Goal: Transaction & Acquisition: Purchase product/service

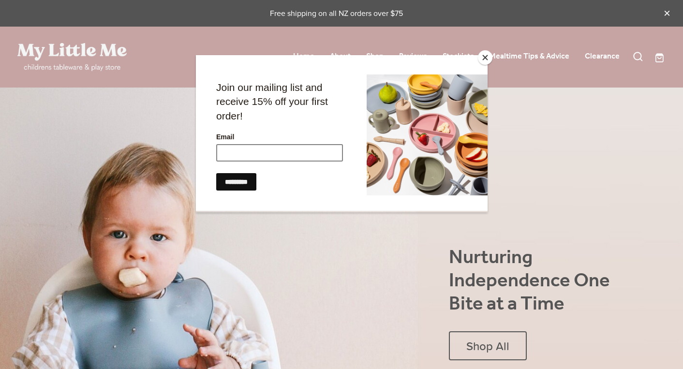
click at [279, 157] on input "Email" at bounding box center [279, 152] width 127 height 17
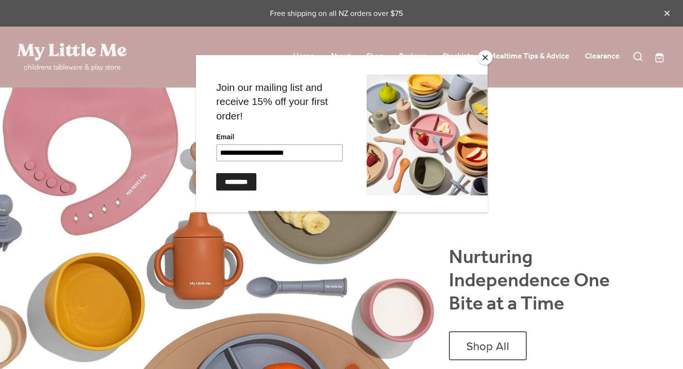
type input "**********"
click at [245, 187] on input "*********" at bounding box center [236, 181] width 40 height 17
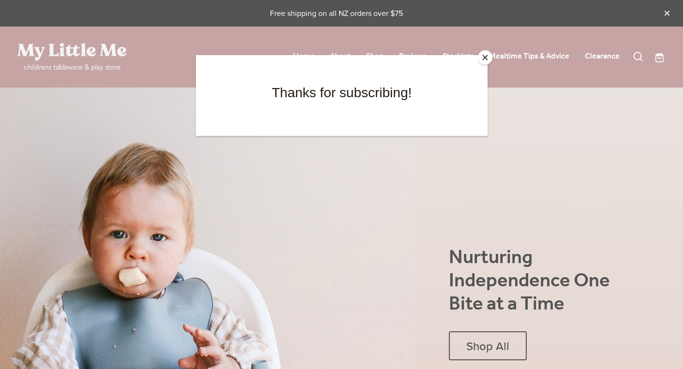
click at [487, 54] on button "Close" at bounding box center [485, 57] width 15 height 15
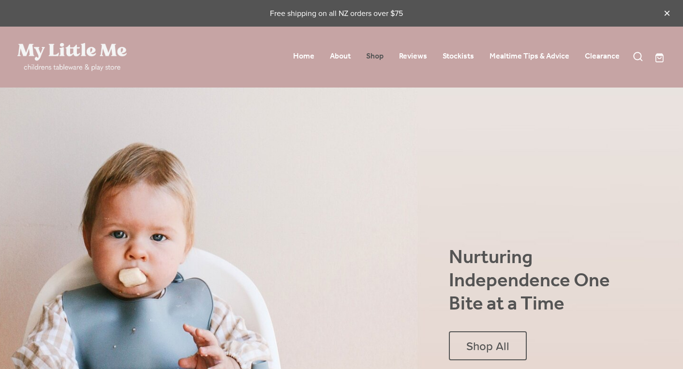
click at [384, 57] on link "Shop" at bounding box center [374, 56] width 17 height 15
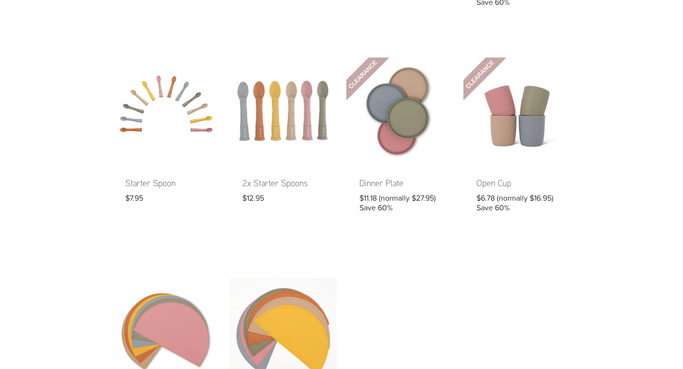
scroll to position [479, 0]
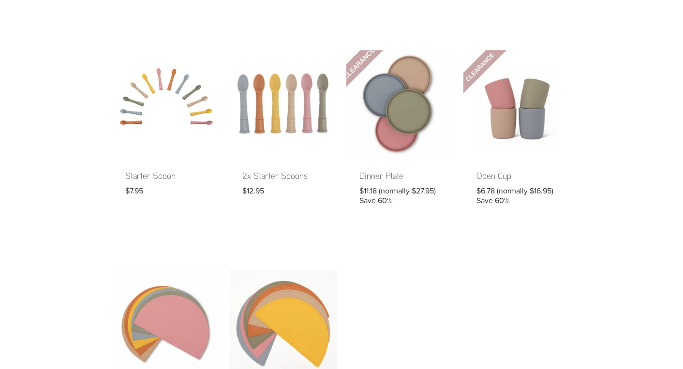
click at [384, 178] on link at bounding box center [399, 134] width 107 height 168
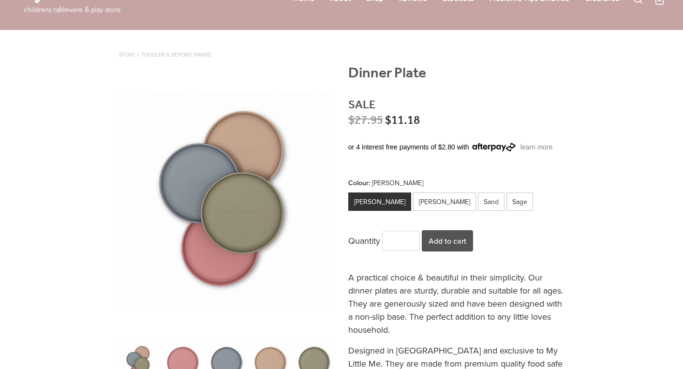
scroll to position [59, 0]
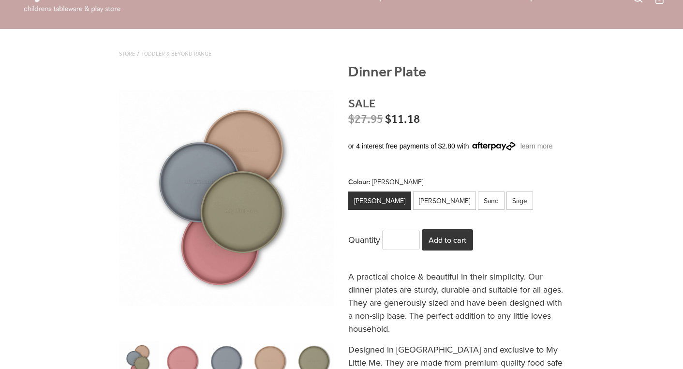
click at [447, 244] on button "Add to cart" at bounding box center [447, 239] width 51 height 21
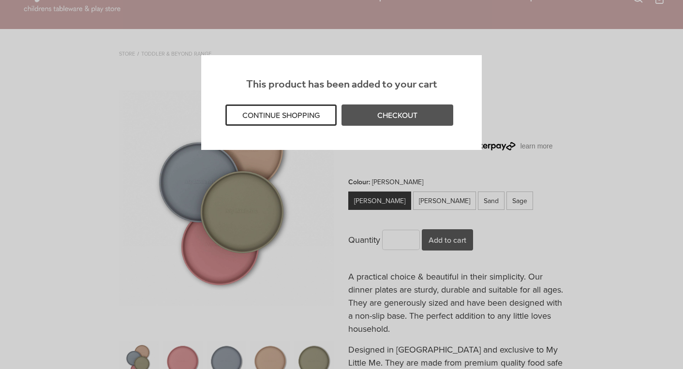
click at [301, 108] on button "CONTINUE SHOPPING" at bounding box center [280, 114] width 111 height 21
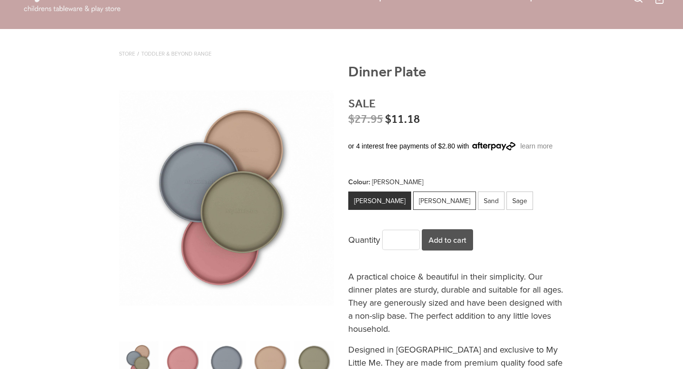
click at [416, 208] on div "Winter Sky" at bounding box center [444, 201] width 63 height 18
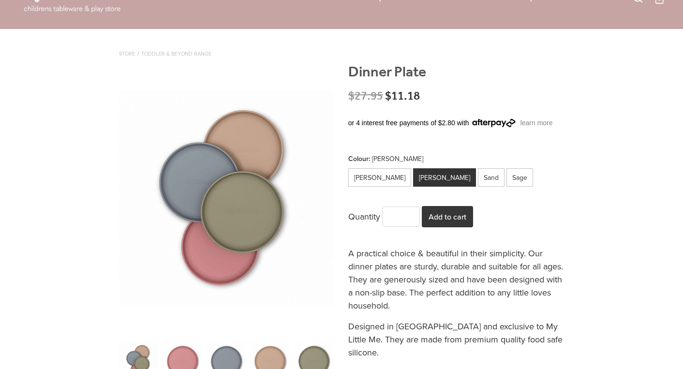
click at [451, 220] on button "Add to cart" at bounding box center [447, 216] width 51 height 21
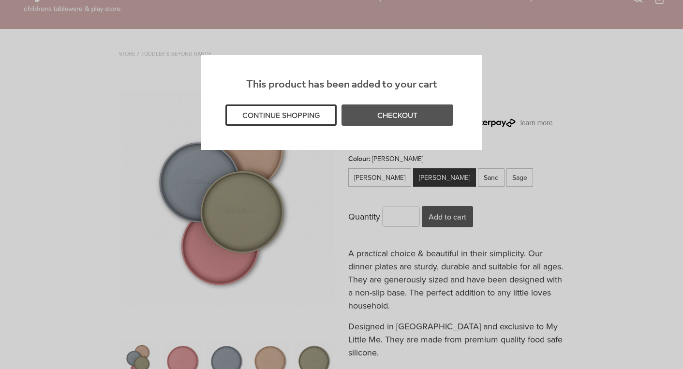
click at [308, 107] on button "CONTINUE SHOPPING" at bounding box center [280, 114] width 111 height 21
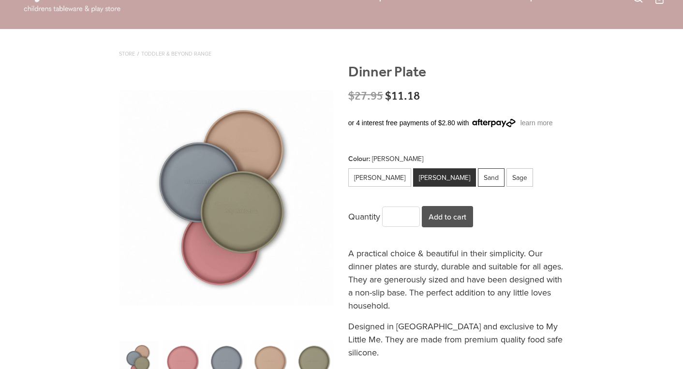
click at [478, 178] on div "Sand" at bounding box center [491, 177] width 27 height 18
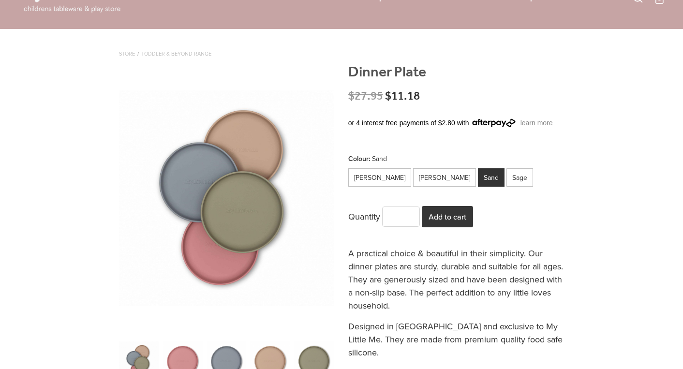
click at [454, 215] on button "Add to cart" at bounding box center [447, 216] width 51 height 21
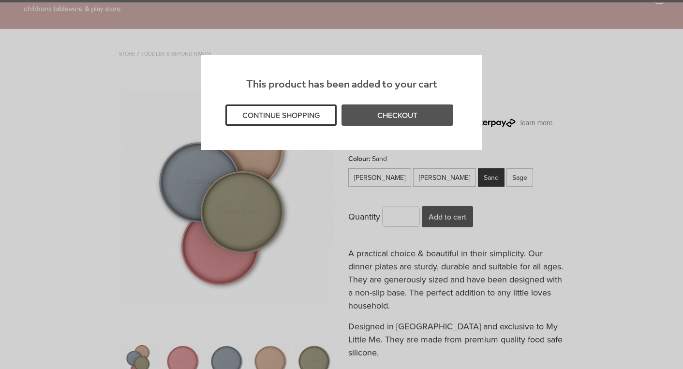
click at [271, 116] on button "CONTINUE SHOPPING" at bounding box center [280, 114] width 111 height 21
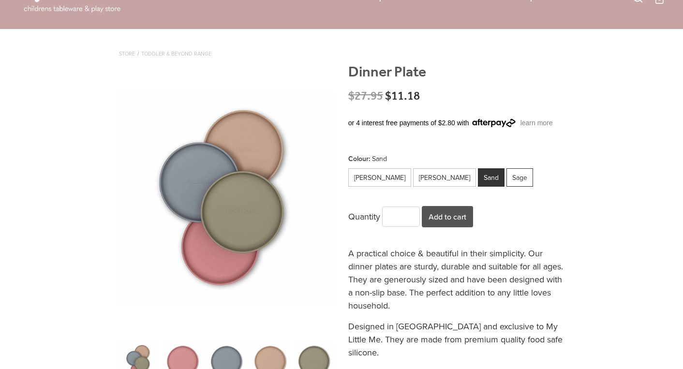
click at [507, 176] on div "Sage" at bounding box center [520, 177] width 27 height 18
click at [447, 218] on button "Add to cart" at bounding box center [447, 216] width 51 height 21
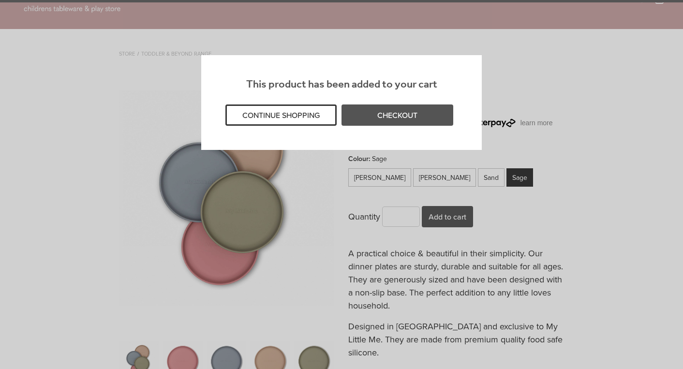
click at [260, 114] on button "CONTINUE SHOPPING" at bounding box center [280, 114] width 111 height 21
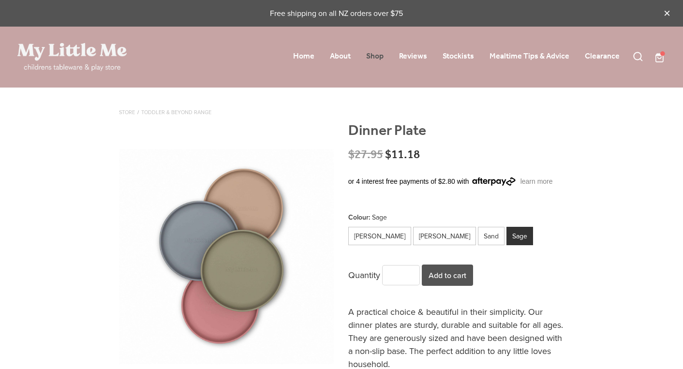
click at [374, 51] on link "Shop" at bounding box center [374, 56] width 17 height 15
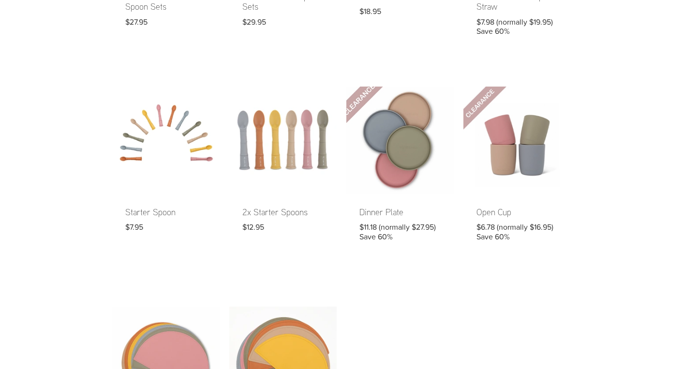
scroll to position [447, 0]
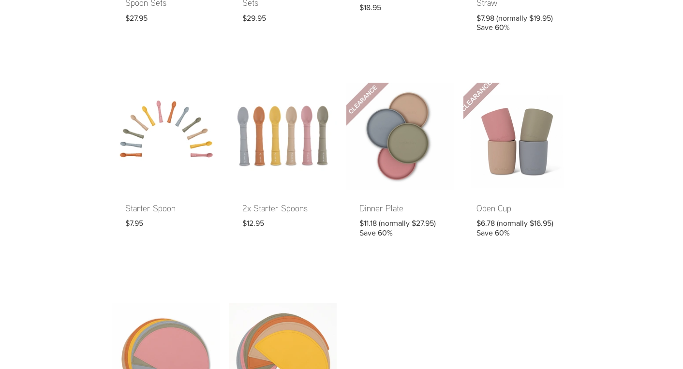
click at [486, 208] on link at bounding box center [516, 167] width 107 height 168
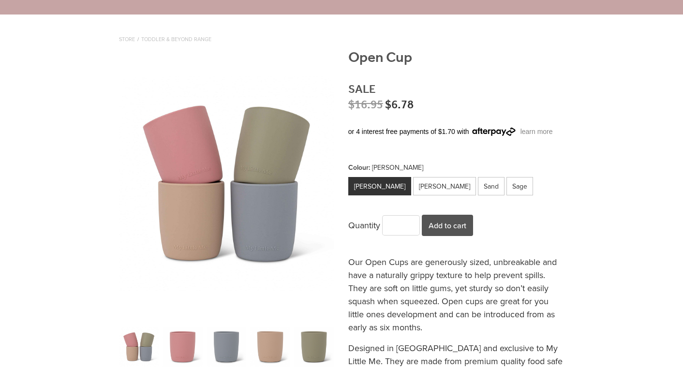
scroll to position [93, 0]
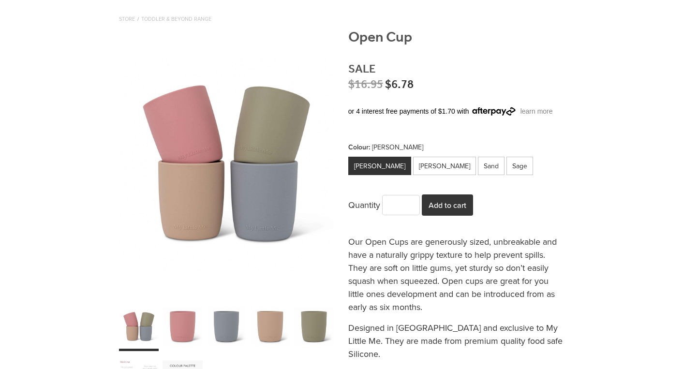
click at [455, 206] on button "Add to cart" at bounding box center [447, 204] width 51 height 21
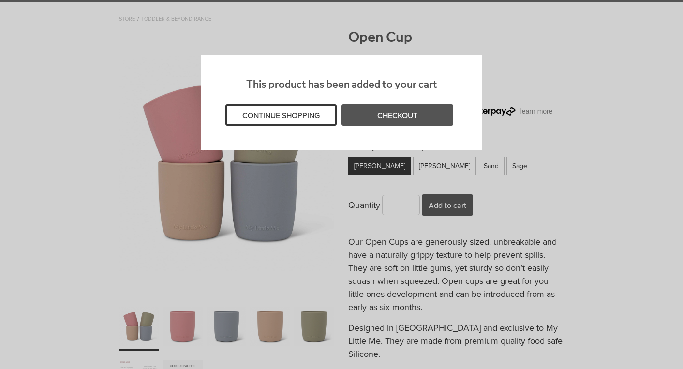
click at [303, 113] on button "CONTINUE SHOPPING" at bounding box center [280, 114] width 111 height 21
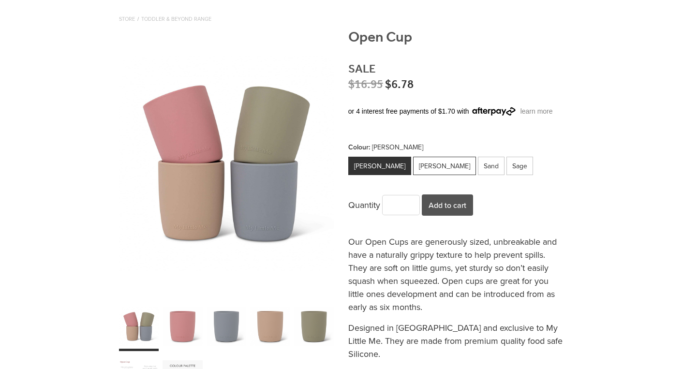
click at [413, 160] on div "[PERSON_NAME]" at bounding box center [444, 166] width 63 height 18
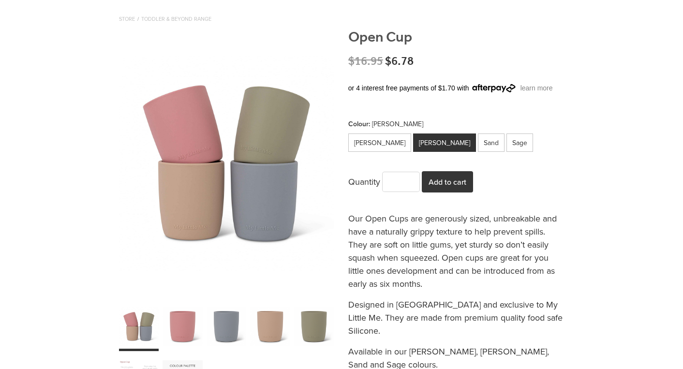
click at [460, 185] on button "Add to cart" at bounding box center [447, 181] width 51 height 21
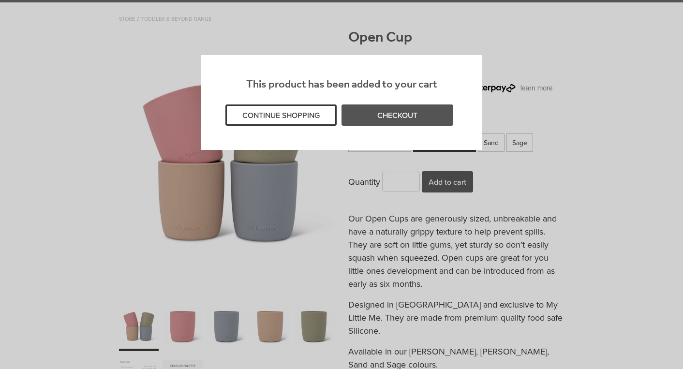
click at [246, 114] on button "CONTINUE SHOPPING" at bounding box center [280, 114] width 111 height 21
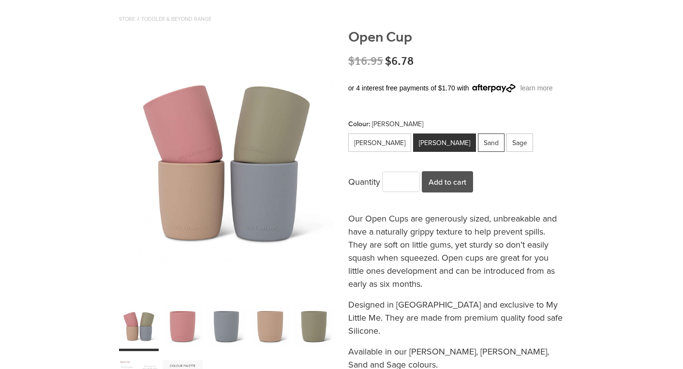
click at [478, 140] on div "Sand" at bounding box center [491, 143] width 27 height 18
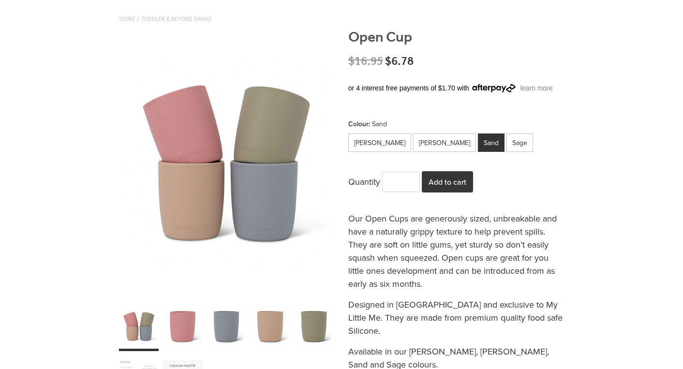
click at [447, 173] on button "Add to cart" at bounding box center [447, 181] width 51 height 21
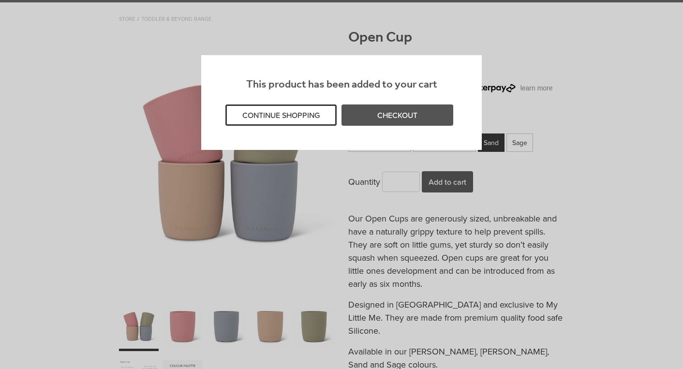
click at [280, 119] on button "CONTINUE SHOPPING" at bounding box center [280, 114] width 111 height 21
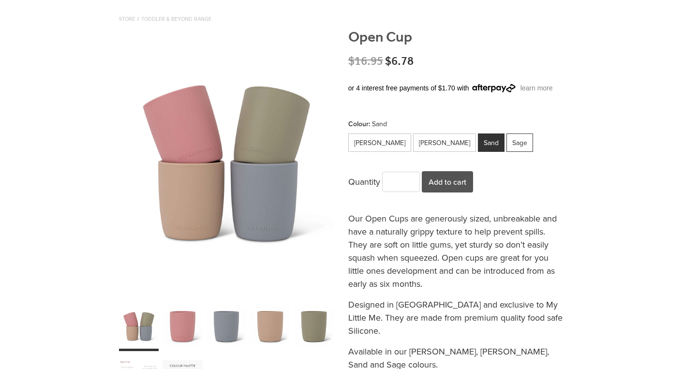
click at [507, 138] on div "Sage" at bounding box center [520, 143] width 27 height 18
click at [450, 172] on button "Add to cart" at bounding box center [447, 181] width 51 height 21
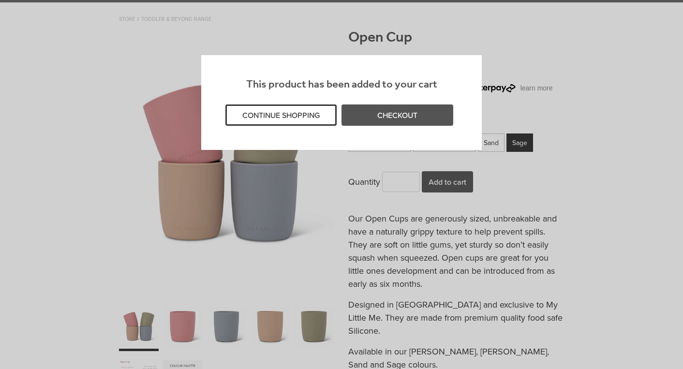
click at [294, 110] on button "CONTINUE SHOPPING" at bounding box center [280, 114] width 111 height 21
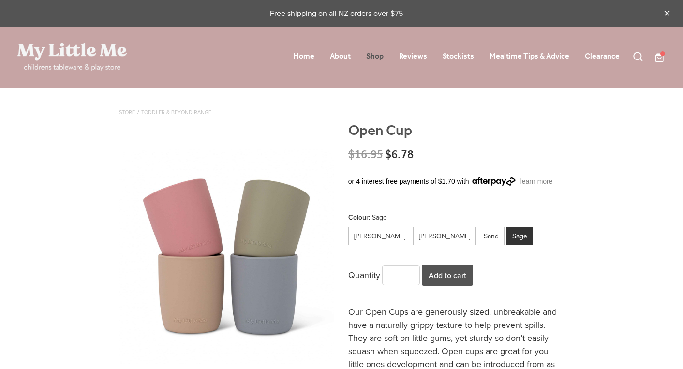
click at [384, 54] on link "Shop" at bounding box center [374, 56] width 17 height 15
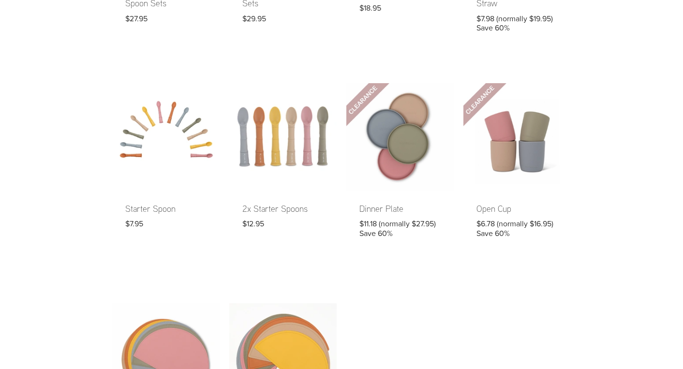
scroll to position [504, 0]
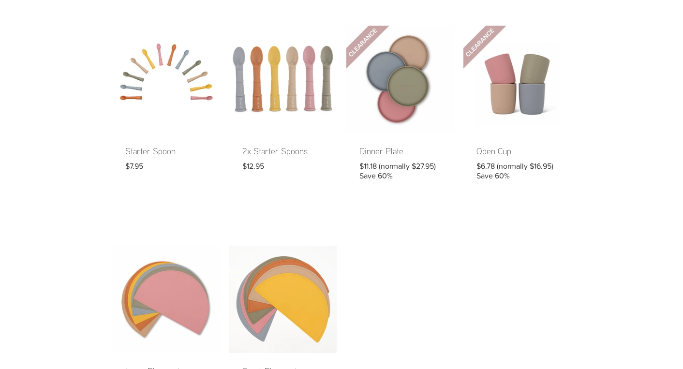
click at [265, 152] on link at bounding box center [282, 110] width 107 height 168
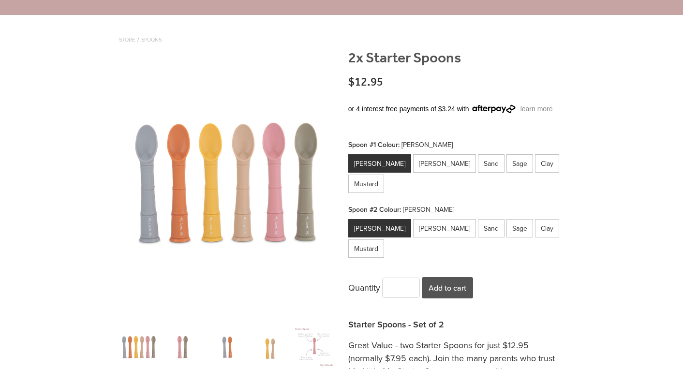
scroll to position [76, 0]
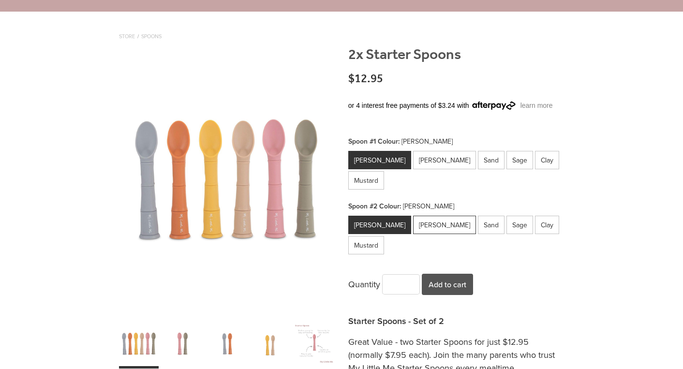
click at [418, 216] on div "Winter Sky" at bounding box center [444, 225] width 63 height 18
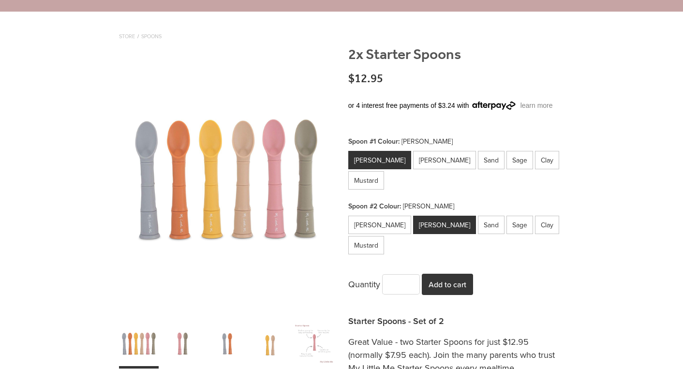
click at [456, 274] on button "Add to cart" at bounding box center [447, 284] width 51 height 21
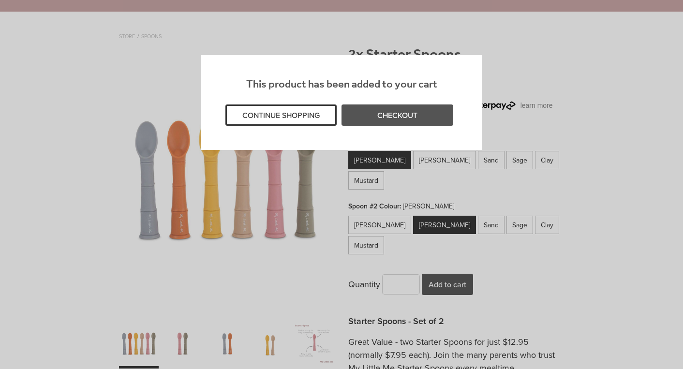
click at [321, 113] on button "CONTINUE SHOPPING" at bounding box center [280, 114] width 111 height 21
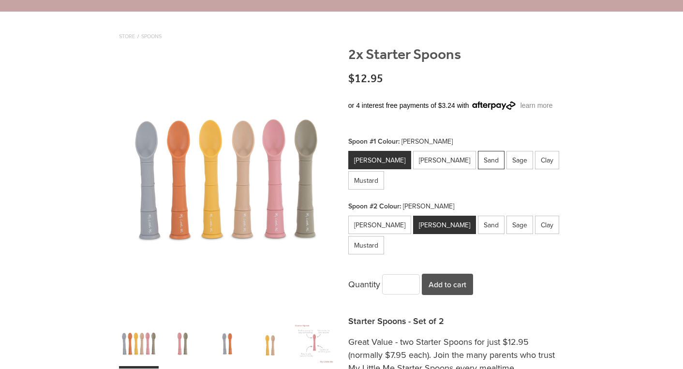
click at [478, 159] on div "Sand" at bounding box center [491, 160] width 27 height 18
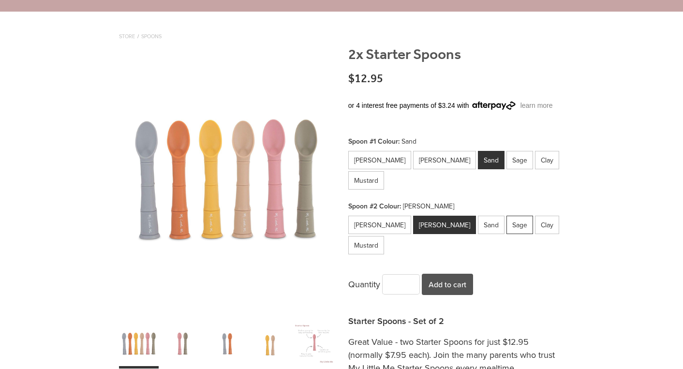
click at [507, 216] on div "Sage" at bounding box center [520, 225] width 27 height 18
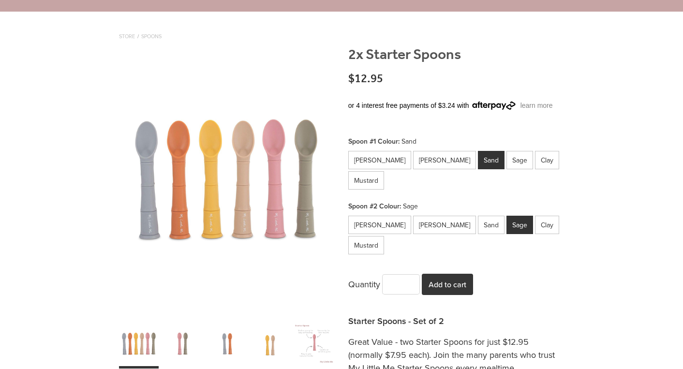
click at [444, 274] on button "Add to cart" at bounding box center [447, 284] width 51 height 21
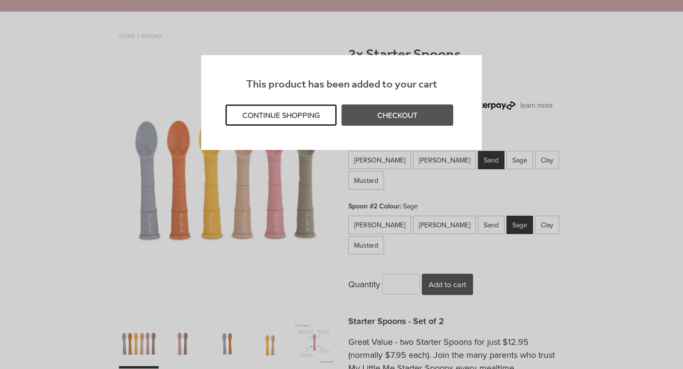
click at [286, 118] on button "CONTINUE SHOPPING" at bounding box center [280, 114] width 111 height 21
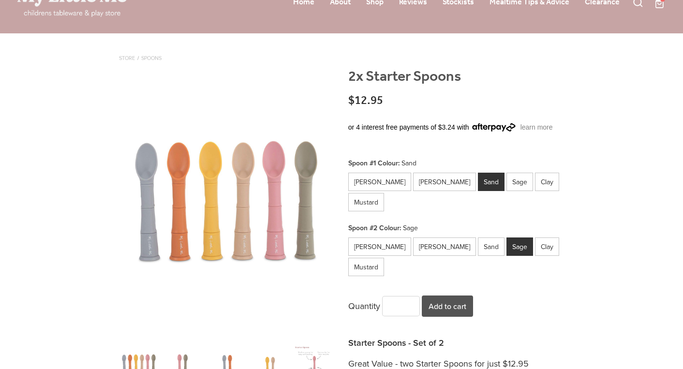
scroll to position [19, 0]
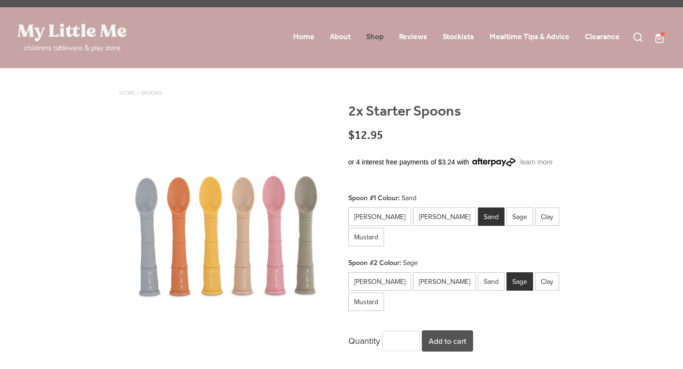
click at [379, 36] on link "Shop" at bounding box center [374, 37] width 17 height 15
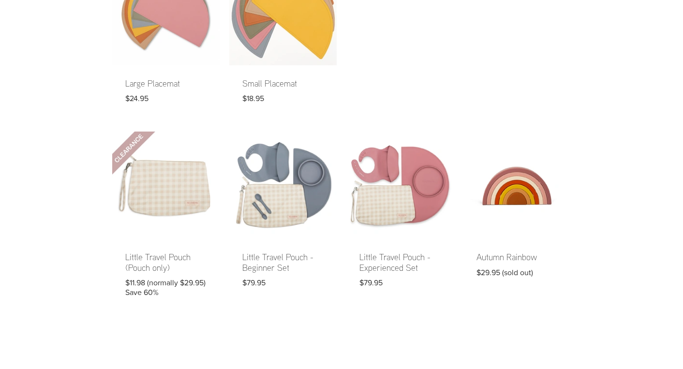
scroll to position [850, 0]
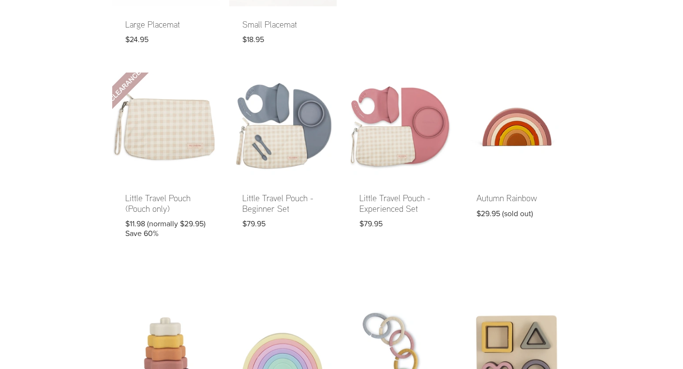
click at [168, 197] on link at bounding box center [165, 162] width 107 height 178
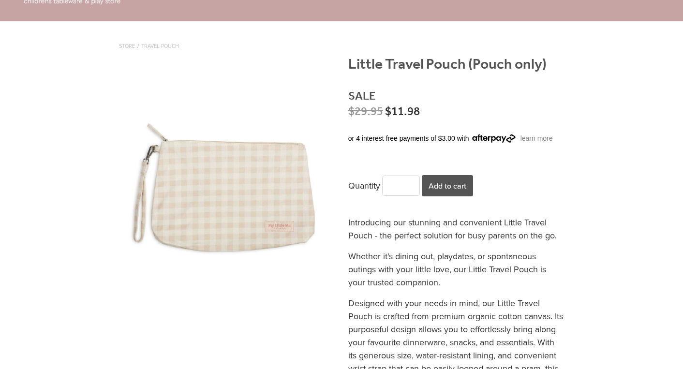
scroll to position [67, 0]
click at [223, 192] on div "carousel" at bounding box center [226, 190] width 215 height 268
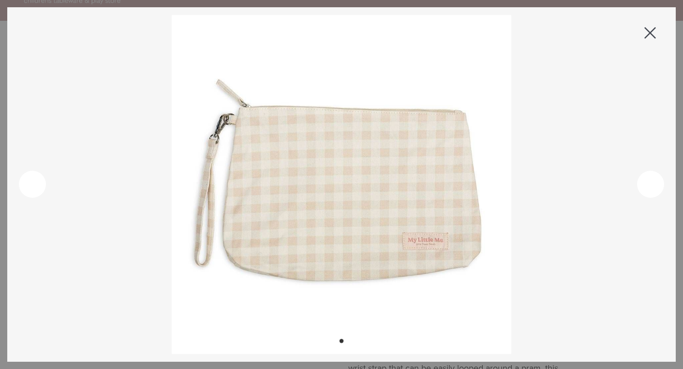
click at [650, 28] on span at bounding box center [650, 33] width 12 height 12
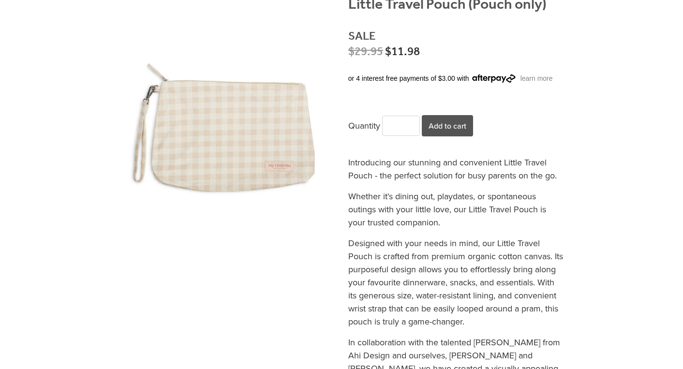
scroll to position [119, 0]
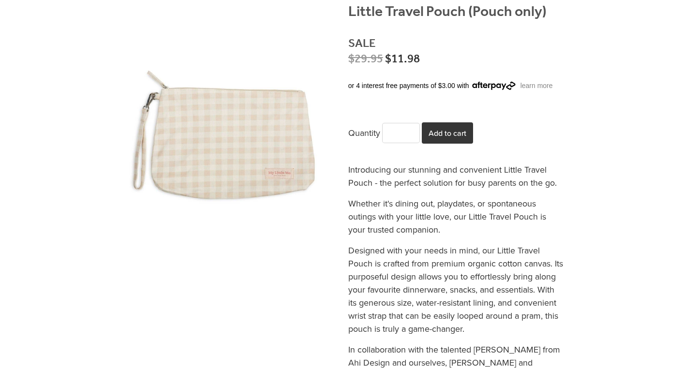
click at [454, 129] on button "Add to cart" at bounding box center [447, 132] width 51 height 21
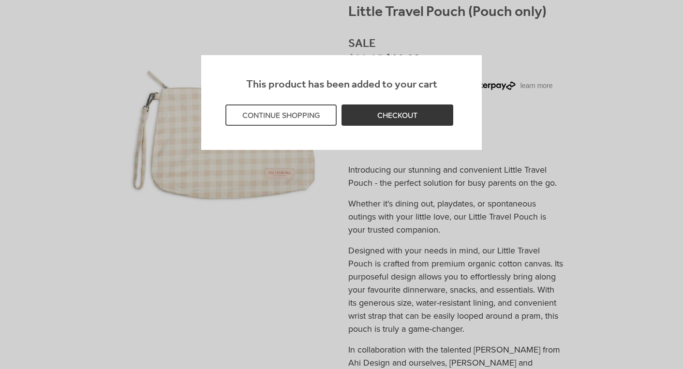
click at [374, 109] on link "CHECKOUT" at bounding box center [397, 114] width 111 height 21
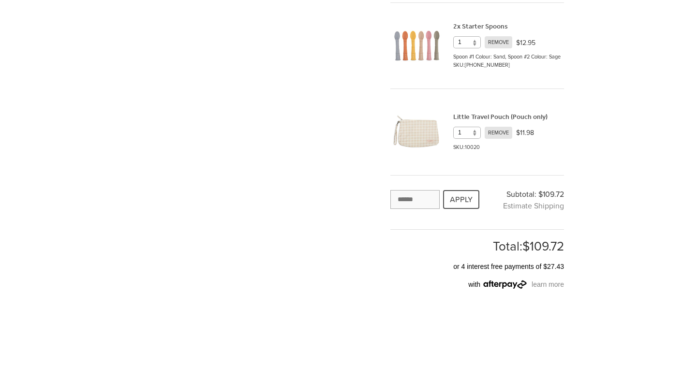
scroll to position [932, 0]
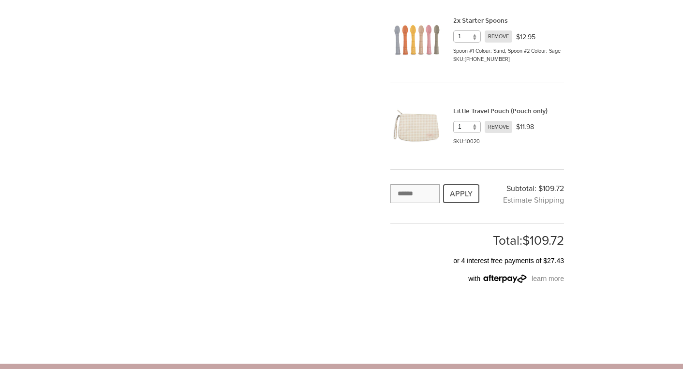
click at [415, 194] on input "text" at bounding box center [414, 193] width 49 height 19
click at [462, 196] on button "APPLY" at bounding box center [461, 193] width 36 height 19
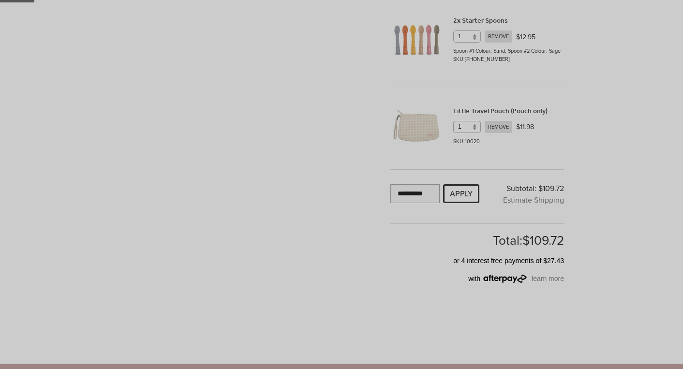
type input "**********"
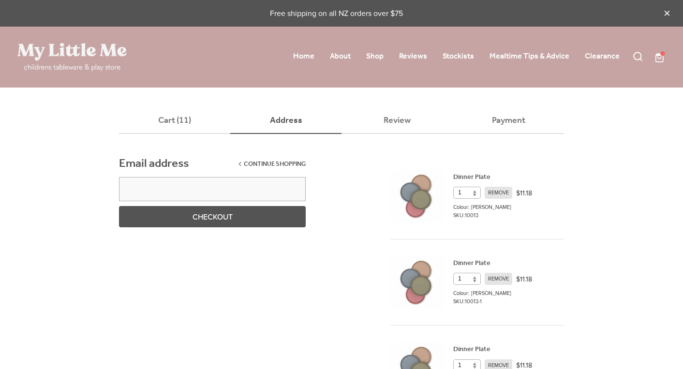
scroll to position [0, 0]
click at [175, 191] on input "email" at bounding box center [212, 189] width 187 height 24
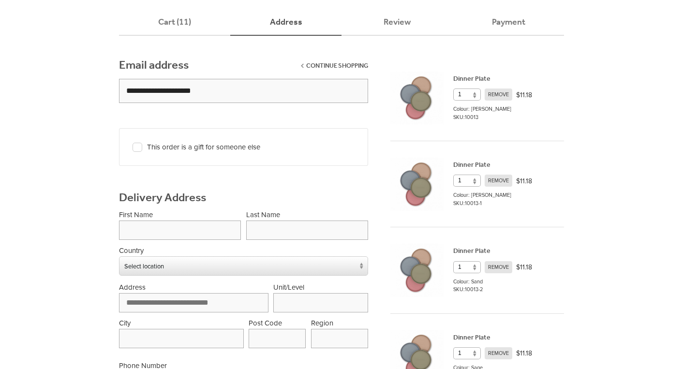
scroll to position [99, 0]
type input "**********"
type input "****"
type input "******"
click at [153, 263] on span "Select location" at bounding box center [237, 265] width 236 height 18
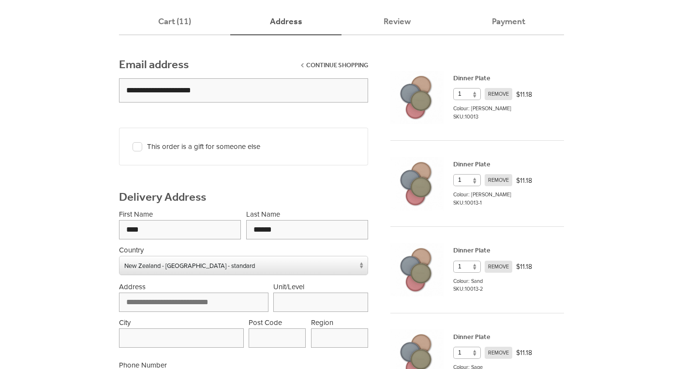
drag, startPoint x: 229, startPoint y: 90, endPoint x: 110, endPoint y: 88, distance: 119.0
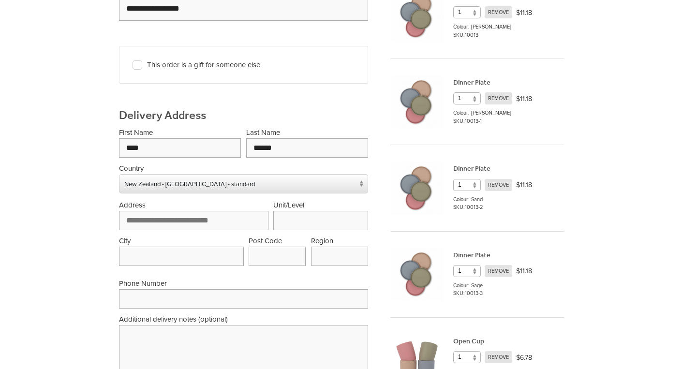
scroll to position [186, 0]
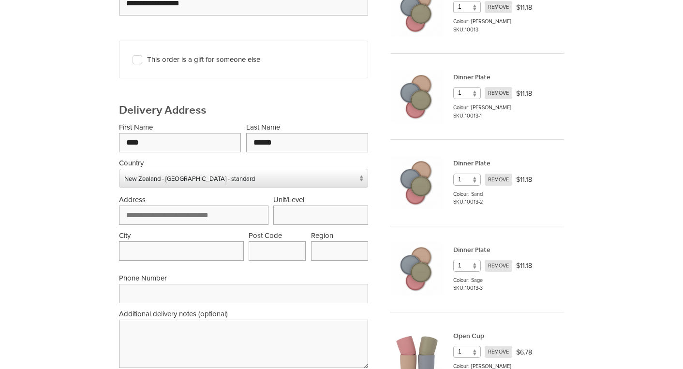
type input "**********"
click at [162, 211] on input "search" at bounding box center [193, 215] width 149 height 19
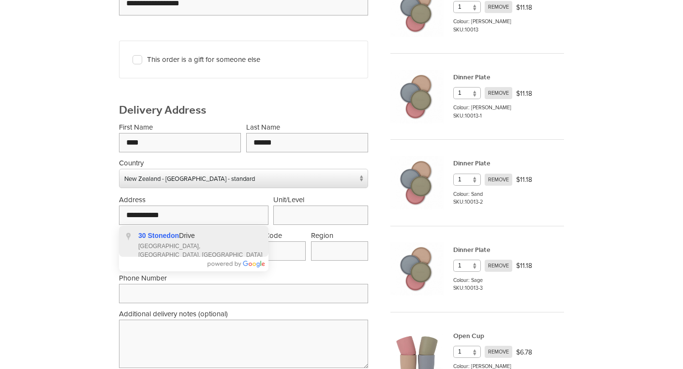
click at [166, 238] on span "30 Stonedon" at bounding box center [158, 236] width 41 height 8
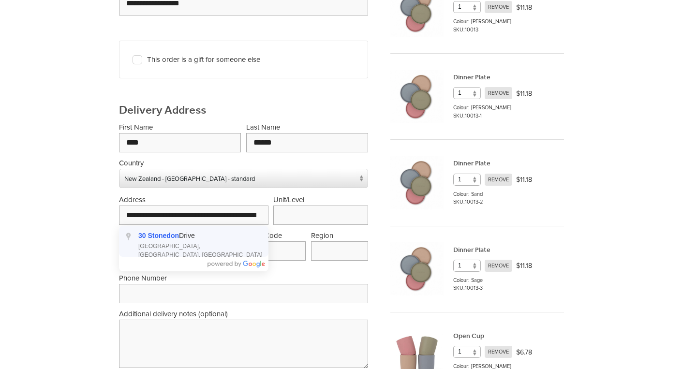
type input "**********"
type input "********"
type input "****"
type input "********"
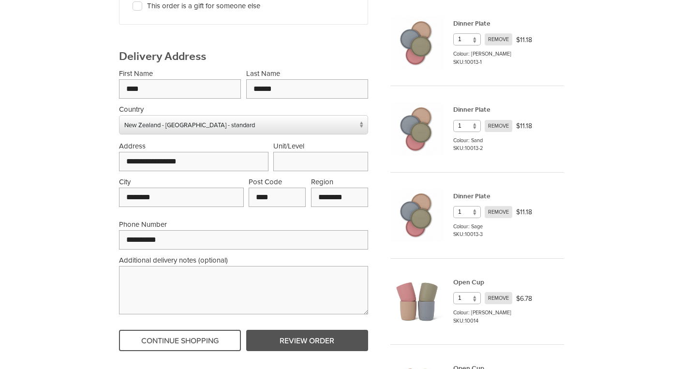
scroll to position [292, 0]
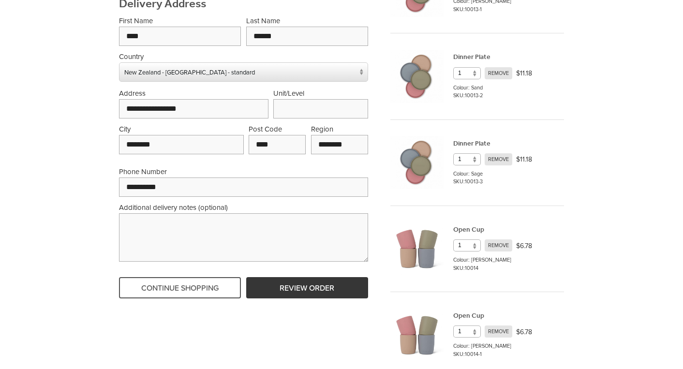
type input "**********"
click at [274, 277] on button "REVIEW ORDER" at bounding box center [307, 287] width 122 height 21
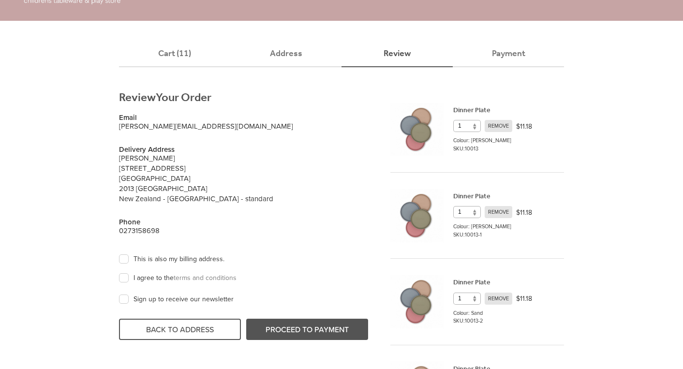
scroll to position [58, 0]
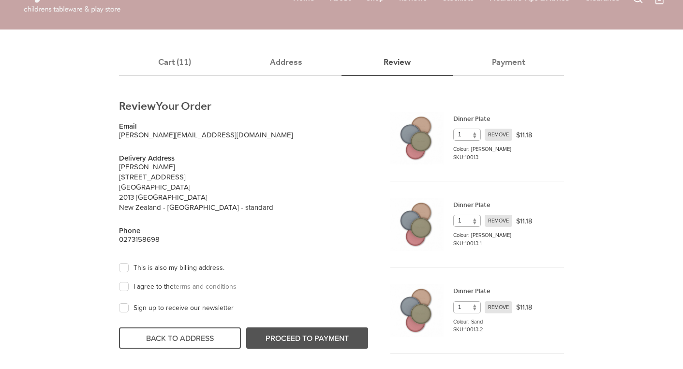
click at [124, 288] on label "I agree to the terms and conditions" at bounding box center [180, 287] width 113 height 9
click at [162, 58] on span "Cart (13)" at bounding box center [174, 62] width 111 height 27
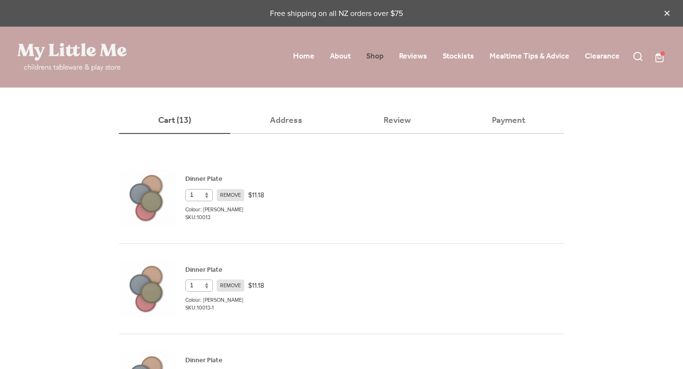
click at [374, 60] on link "Shop" at bounding box center [374, 56] width 17 height 15
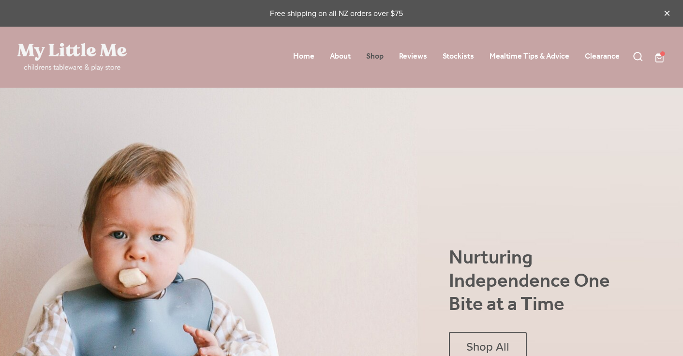
click at [377, 54] on link "Shop" at bounding box center [374, 56] width 17 height 15
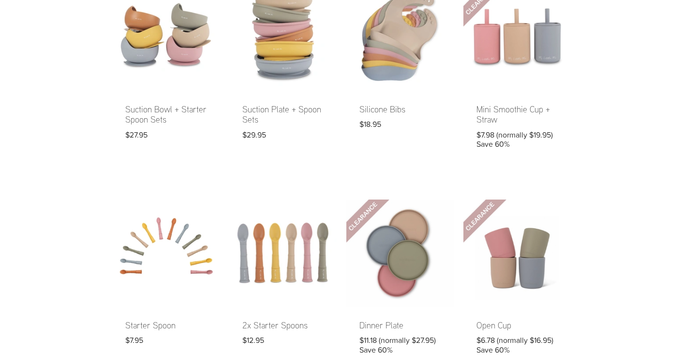
scroll to position [330, 0]
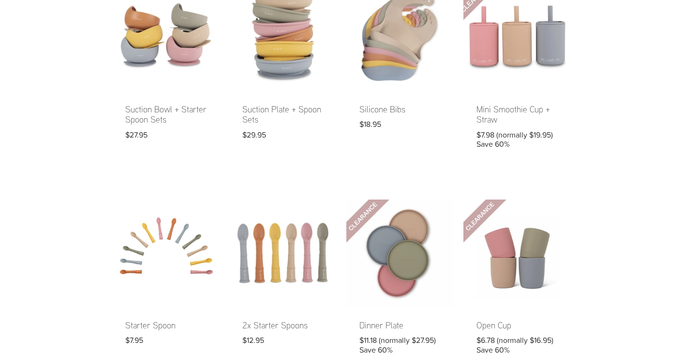
click at [503, 111] on link at bounding box center [516, 73] width 107 height 178
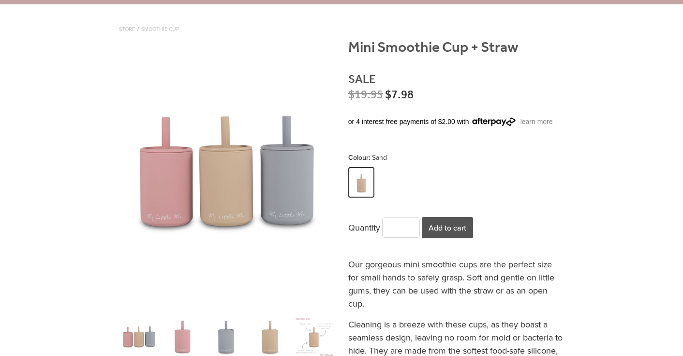
scroll to position [82, 0]
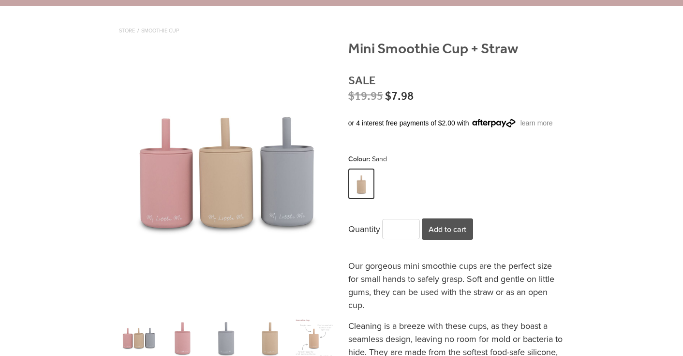
type input "*"
click at [411, 226] on input "*" at bounding box center [401, 228] width 37 height 19
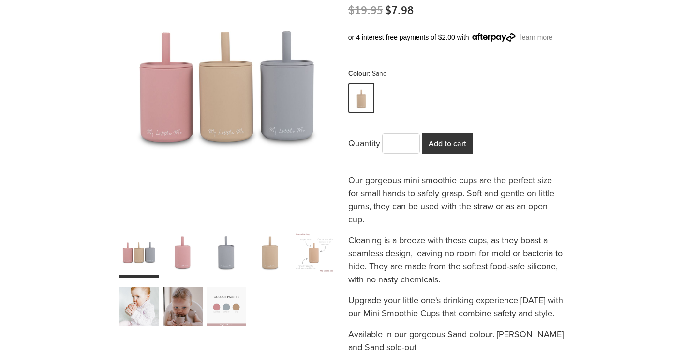
scroll to position [178, 0]
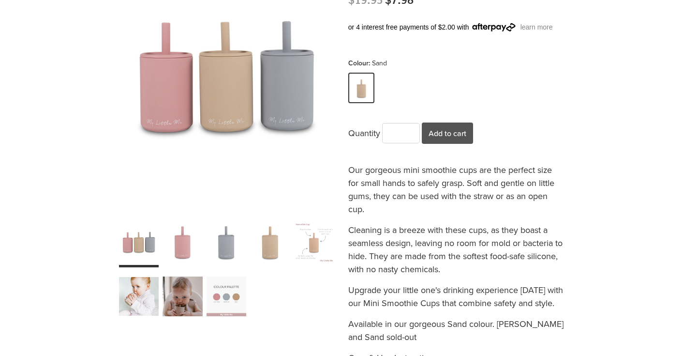
click at [224, 291] on div "carousel" at bounding box center [227, 296] width 40 height 50
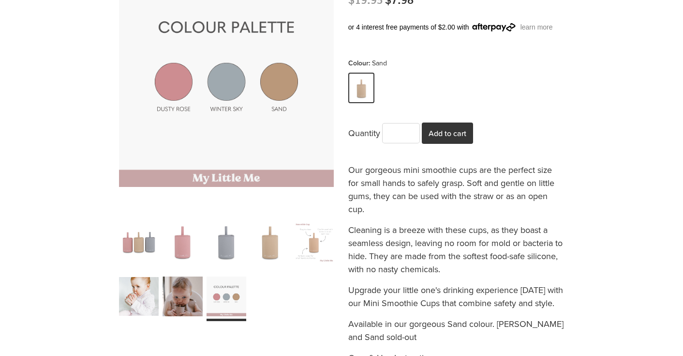
click at [450, 132] on button "Add to cart" at bounding box center [447, 132] width 51 height 21
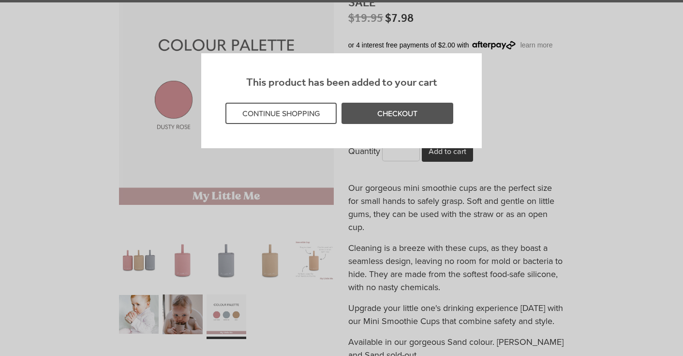
scroll to position [153, 0]
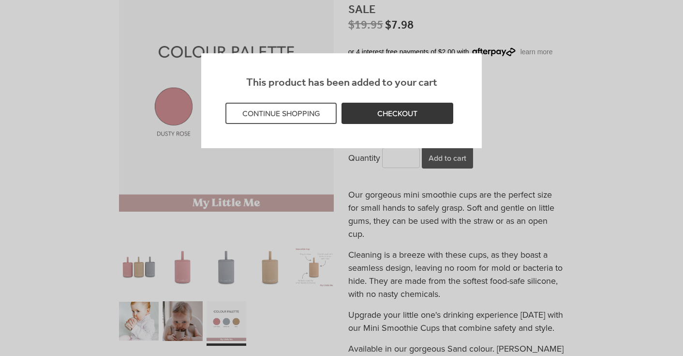
click at [404, 112] on link "CHECKOUT" at bounding box center [397, 113] width 111 height 21
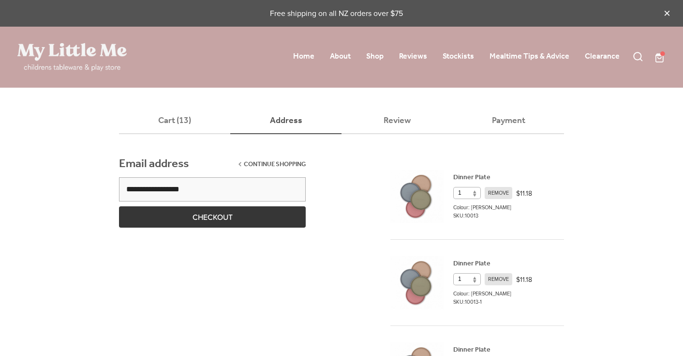
click at [220, 215] on button "CHECKOUT" at bounding box center [212, 216] width 187 height 21
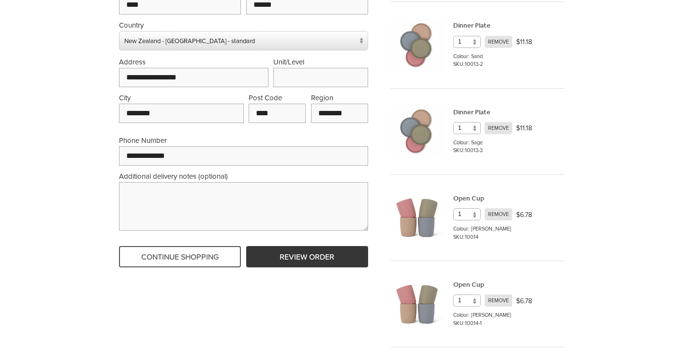
click at [288, 246] on button "REVIEW ORDER" at bounding box center [307, 256] width 122 height 21
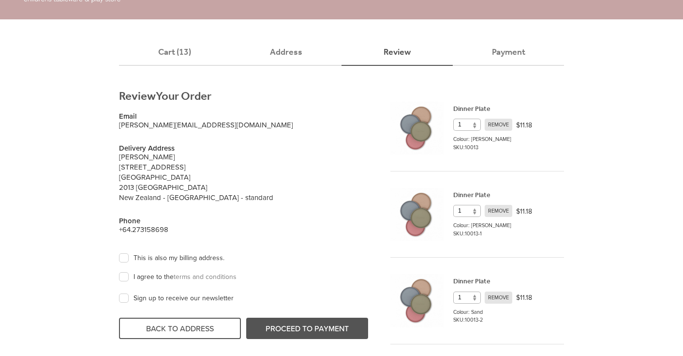
scroll to position [58, 0]
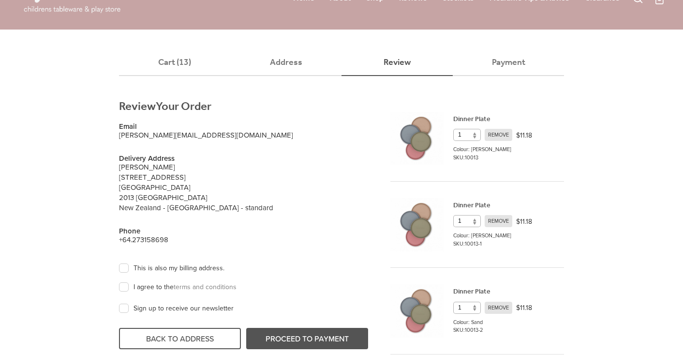
click at [125, 288] on label "I agree to the terms and conditions" at bounding box center [180, 287] width 113 height 9
click at [292, 338] on button "PROCEED TO PAYMENT" at bounding box center [307, 338] width 122 height 21
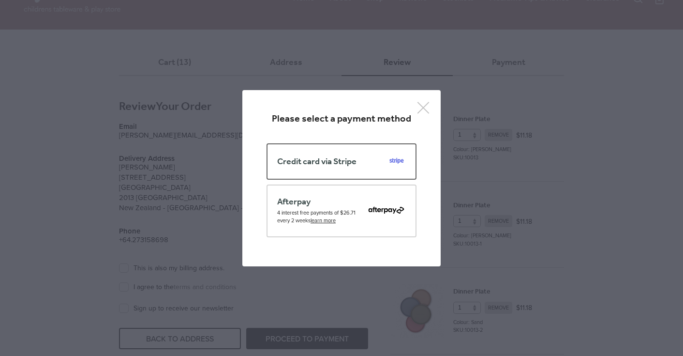
click at [337, 164] on span "Credit card via Stripe" at bounding box center [316, 161] width 79 height 9
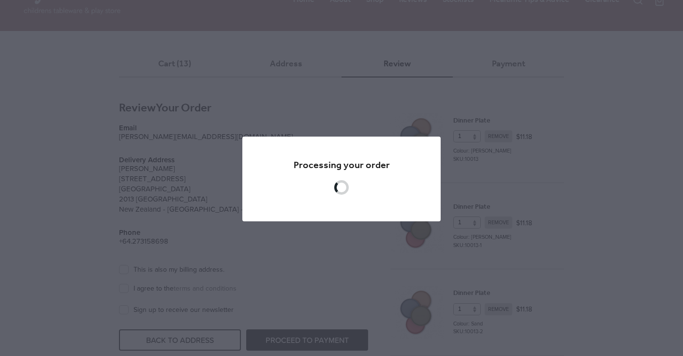
scroll to position [56, 0]
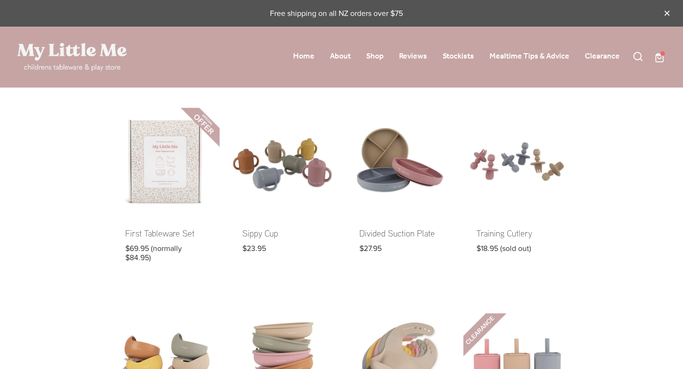
click at [666, 57] on span at bounding box center [666, 57] width 0 height 12
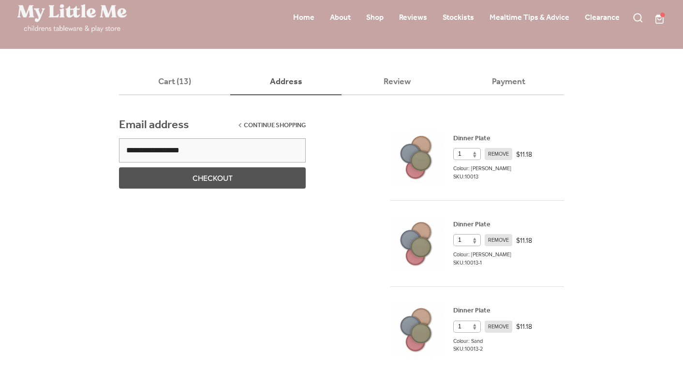
scroll to position [23, 0]
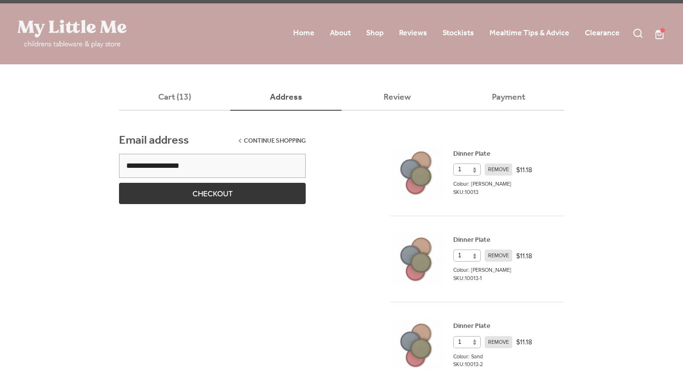
click at [246, 203] on button "CHECKOUT" at bounding box center [212, 193] width 187 height 21
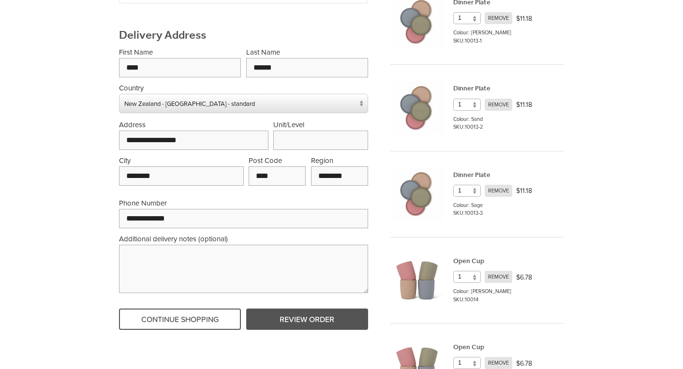
scroll to position [0, 0]
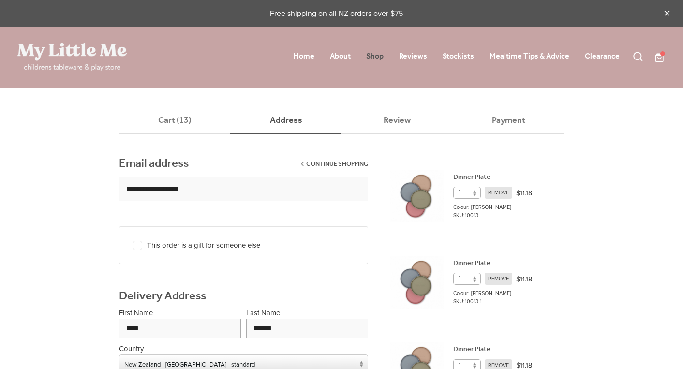
click at [373, 58] on link "Shop" at bounding box center [374, 56] width 17 height 15
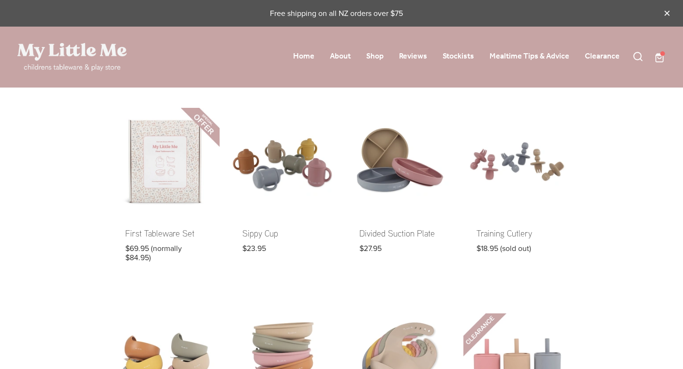
click at [666, 57] on span at bounding box center [666, 57] width 0 height 12
click at [149, 234] on link at bounding box center [165, 192] width 107 height 168
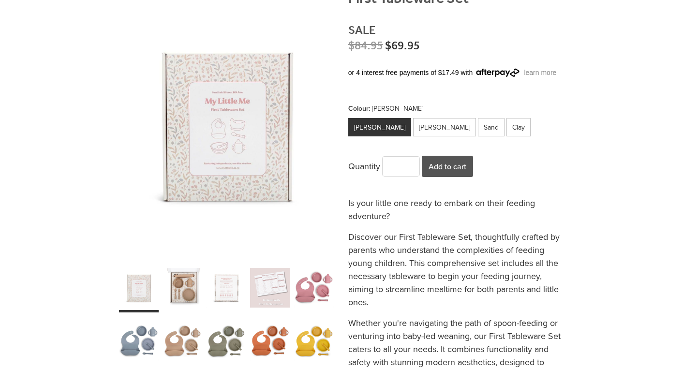
scroll to position [133, 0]
click at [183, 293] on div "carousel" at bounding box center [183, 287] width 40 height 50
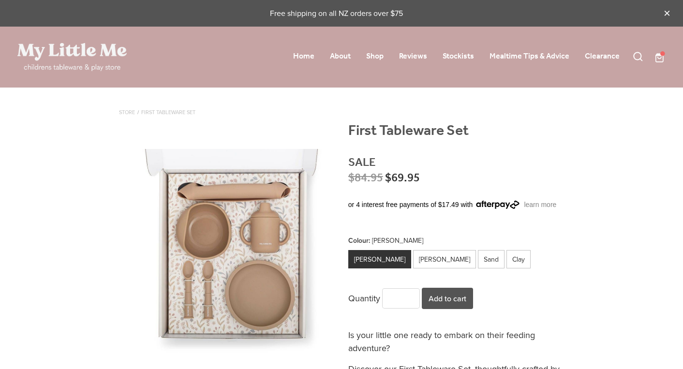
scroll to position [0, 0]
click at [666, 62] on span at bounding box center [666, 57] width 0 height 12
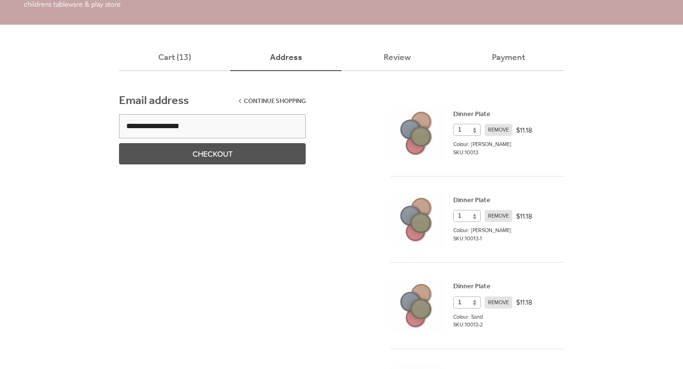
scroll to position [45, 0]
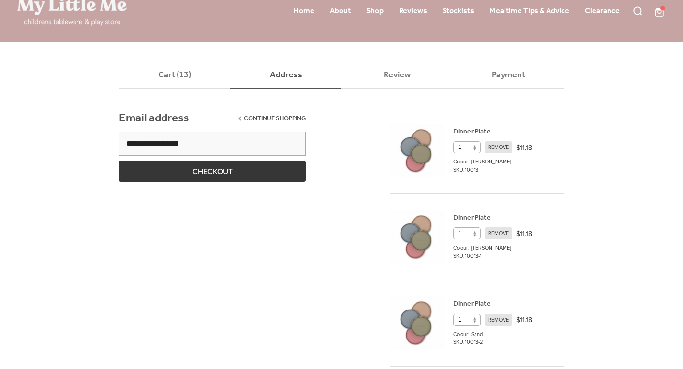
click at [211, 169] on button "CHECKOUT" at bounding box center [212, 171] width 187 height 21
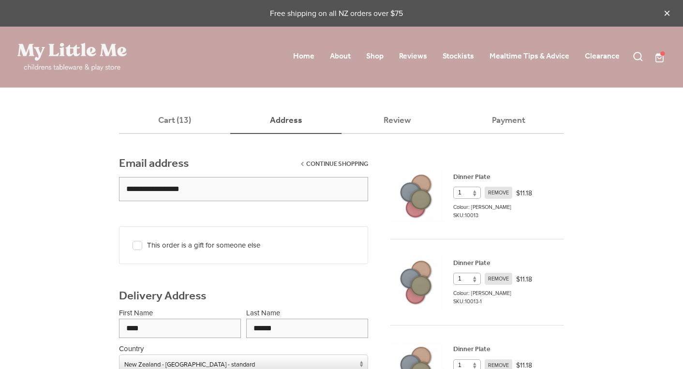
scroll to position [0, 0]
click at [377, 56] on link "Shop" at bounding box center [374, 56] width 17 height 15
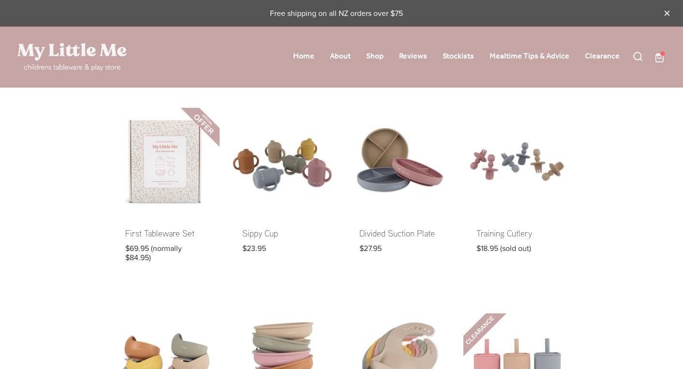
click at [666, 55] on span at bounding box center [666, 57] width 0 height 12
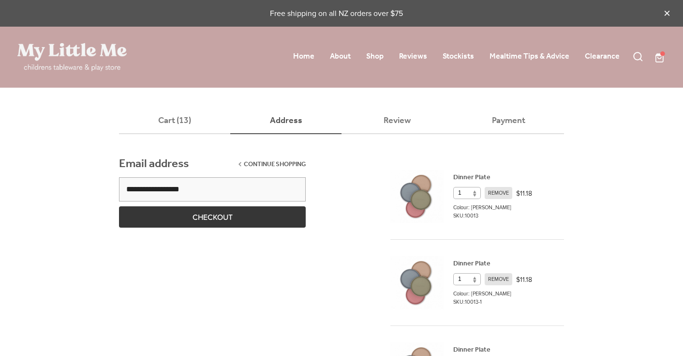
click at [254, 209] on button "CHECKOUT" at bounding box center [212, 216] width 187 height 21
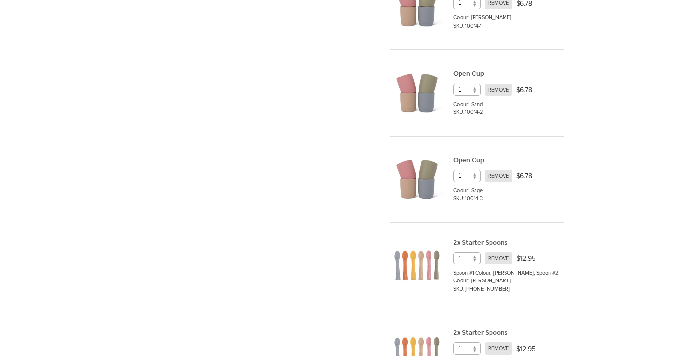
scroll to position [442, 0]
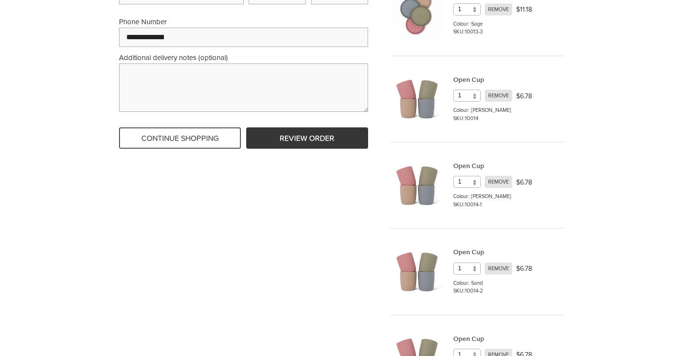
click at [295, 128] on button "REVIEW ORDER" at bounding box center [307, 137] width 122 height 21
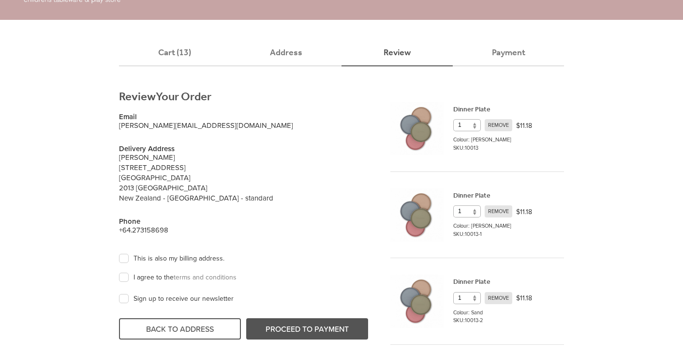
scroll to position [58, 0]
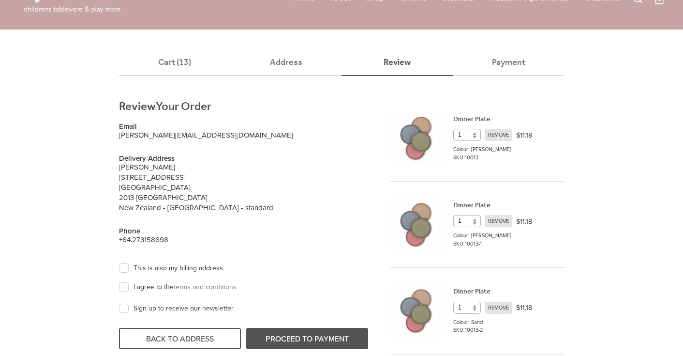
click at [124, 285] on label "I agree to the terms and conditions" at bounding box center [180, 287] width 113 height 9
click at [276, 339] on button "PROCEED TO PAYMENT" at bounding box center [307, 338] width 122 height 21
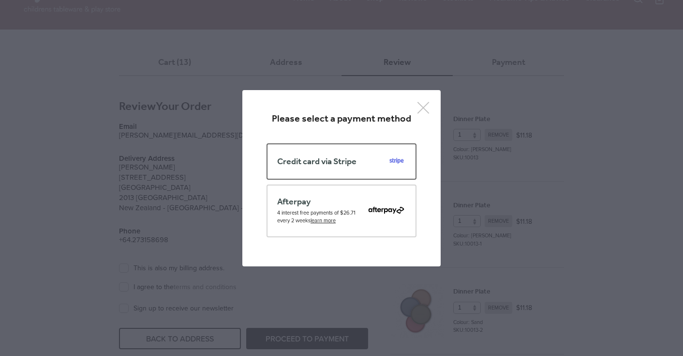
click at [317, 157] on span "Credit card via Stripe" at bounding box center [316, 161] width 79 height 9
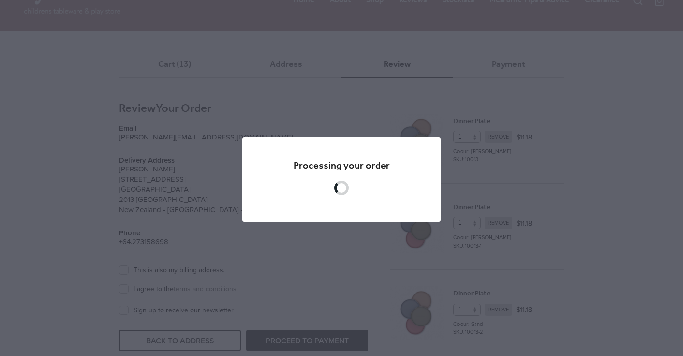
scroll to position [56, 0]
